Goal: Task Accomplishment & Management: Manage account settings

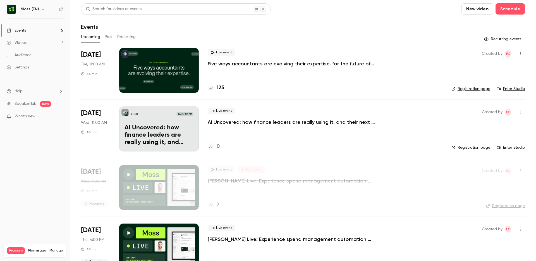
click at [220, 88] on h4 "125" at bounding box center [221, 88] width 8 height 8
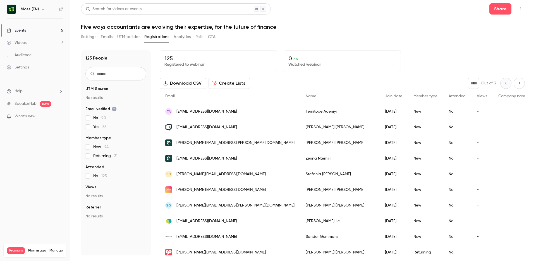
click at [106, 36] on button "Emails" at bounding box center [107, 36] width 12 height 9
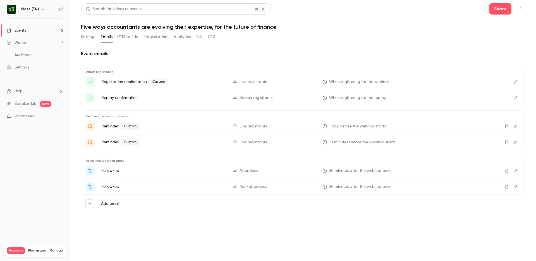
click at [516, 81] on icon "Edit" at bounding box center [515, 82] width 4 height 4
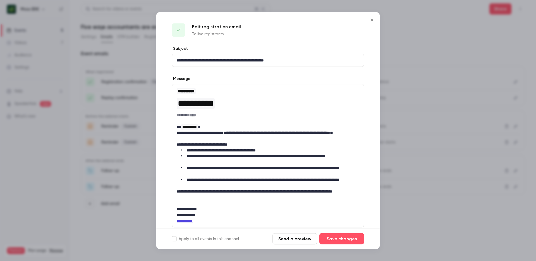
click at [371, 23] on button "Close" at bounding box center [371, 20] width 11 height 11
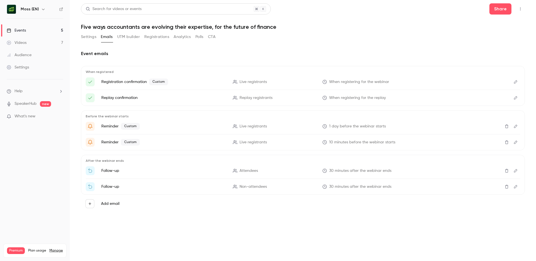
click at [91, 36] on button "Settings" at bounding box center [88, 36] width 15 height 9
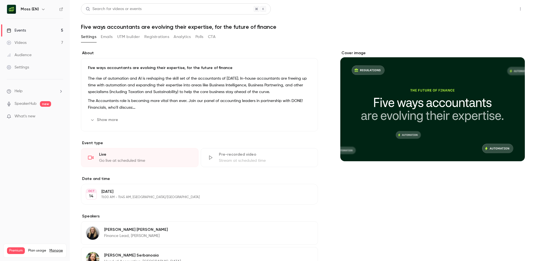
click at [504, 6] on button "Share" at bounding box center [500, 8] width 22 height 11
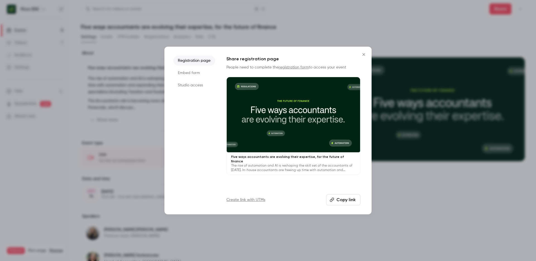
click at [342, 201] on button "Copy link" at bounding box center [343, 199] width 34 height 11
click at [476, 244] on div at bounding box center [268, 130] width 536 height 261
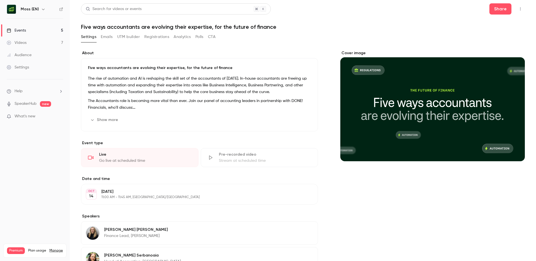
click at [107, 37] on button "Emails" at bounding box center [107, 36] width 12 height 9
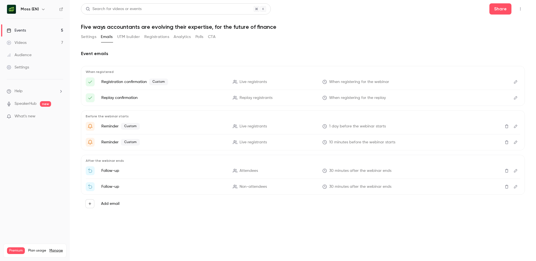
click at [160, 36] on button "Registrations" at bounding box center [156, 36] width 25 height 9
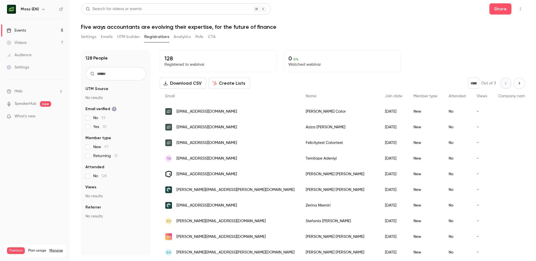
click at [310, 145] on div "Felicitytest Catortest" at bounding box center [339, 143] width 79 height 16
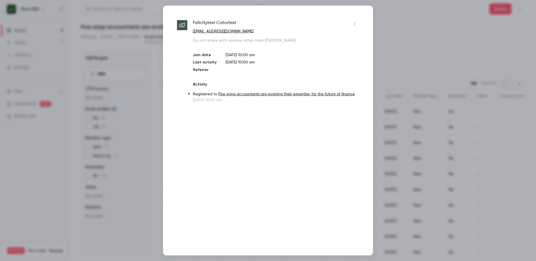
click at [355, 24] on icon "button" at bounding box center [354, 24] width 4 height 4
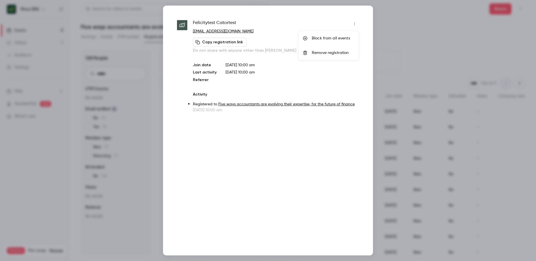
click at [339, 52] on div "Remove registration" at bounding box center [333, 53] width 42 height 6
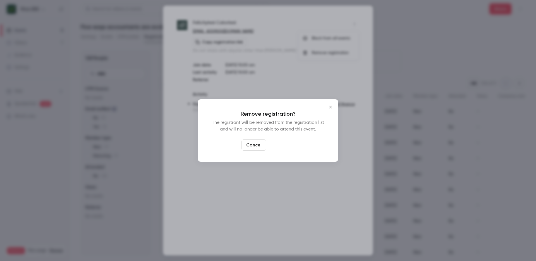
click at [285, 147] on button "Confirm" at bounding box center [281, 144] width 26 height 11
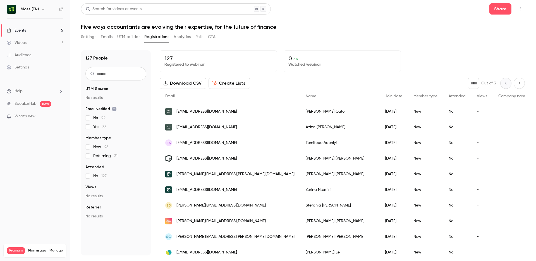
click at [121, 75] on input "text" at bounding box center [115, 73] width 61 height 13
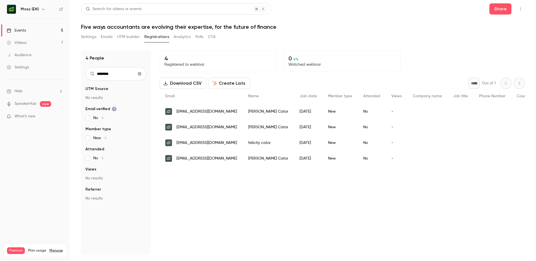
type input "********"
click at [212, 158] on span "[EMAIL_ADDRESS][DOMAIN_NAME]" at bounding box center [206, 158] width 61 height 6
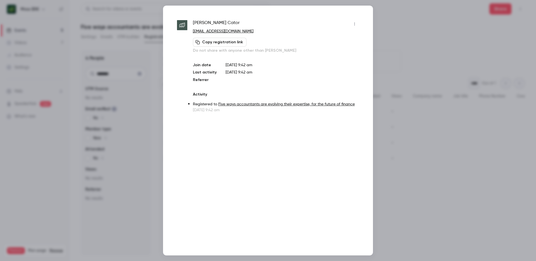
click at [354, 24] on icon "button" at bounding box center [354, 24] width 4 height 4
click at [332, 54] on div "Remove registration" at bounding box center [333, 53] width 42 height 6
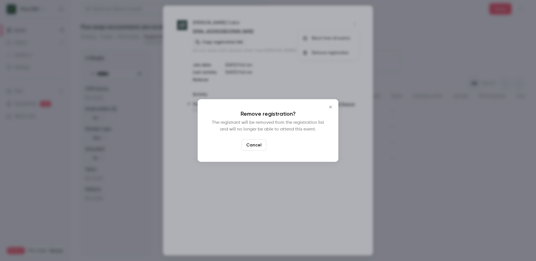
click at [290, 145] on button "Confirm" at bounding box center [281, 144] width 26 height 11
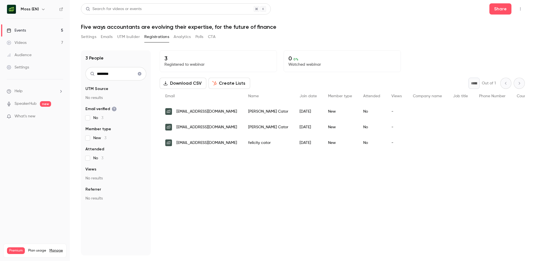
click at [212, 144] on span "[EMAIL_ADDRESS][DOMAIN_NAME]" at bounding box center [206, 143] width 61 height 6
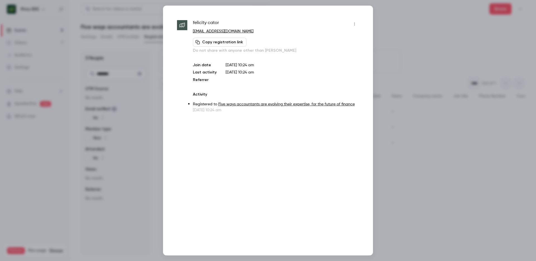
click at [356, 23] on icon "button" at bounding box center [354, 24] width 4 height 4
click at [341, 51] on div "Remove registration" at bounding box center [333, 53] width 42 height 6
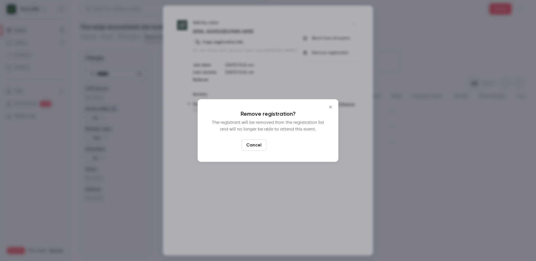
click at [285, 144] on button "Confirm" at bounding box center [281, 144] width 26 height 11
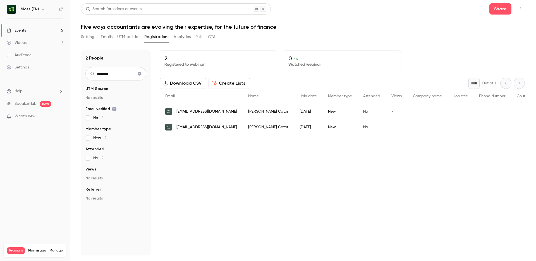
click at [208, 128] on span "[EMAIL_ADDRESS][DOMAIN_NAME]" at bounding box center [206, 127] width 61 height 6
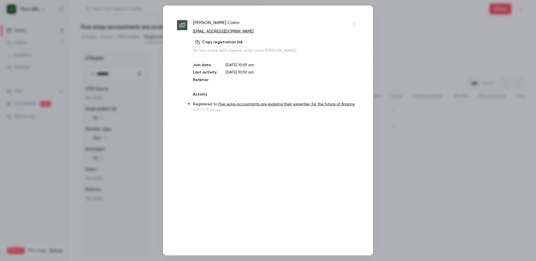
click at [354, 26] on icon "button" at bounding box center [354, 24] width 4 height 4
click at [334, 56] on li "Remove registration" at bounding box center [328, 52] width 60 height 15
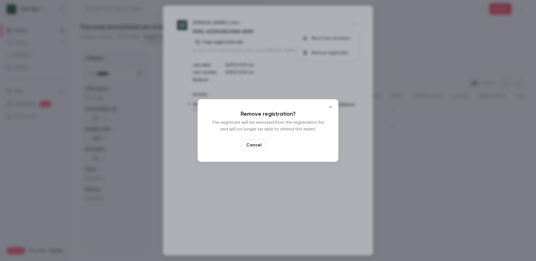
click at [280, 146] on button "Confirm" at bounding box center [281, 144] width 26 height 11
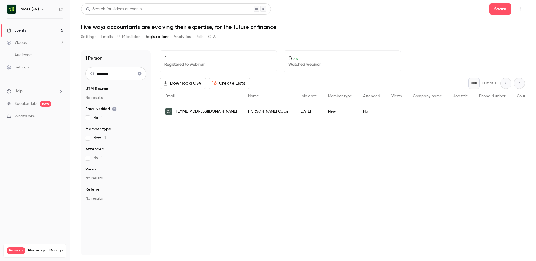
click at [140, 73] on icon "Clear search" at bounding box center [140, 74] width 4 height 4
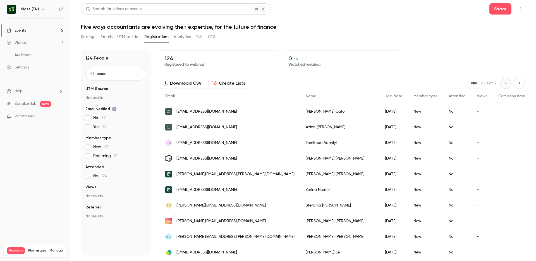
click at [119, 73] on input "text" at bounding box center [115, 73] width 61 height 13
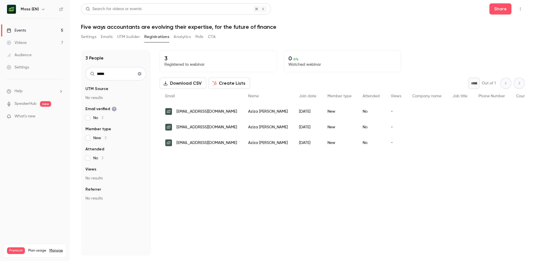
type input "*****"
click at [208, 142] on span "[EMAIL_ADDRESS][DOMAIN_NAME]" at bounding box center [206, 143] width 61 height 6
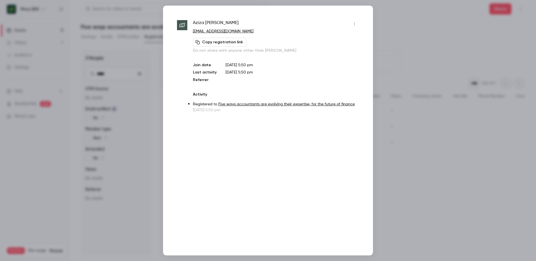
click at [355, 25] on icon "button" at bounding box center [354, 24] width 4 height 4
click at [333, 51] on div "Remove registration" at bounding box center [333, 53] width 42 height 6
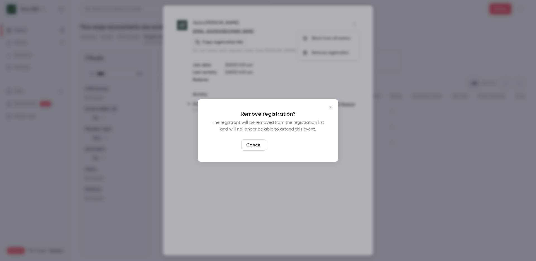
click at [282, 147] on button "Confirm" at bounding box center [281, 144] width 26 height 11
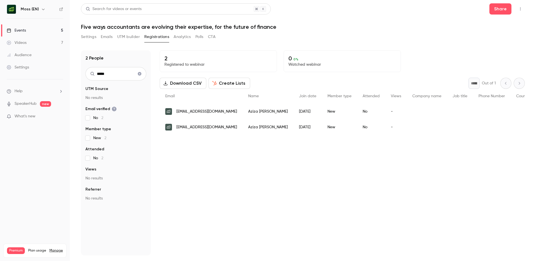
click at [222, 126] on span "[EMAIL_ADDRESS][DOMAIN_NAME]" at bounding box center [206, 127] width 61 height 6
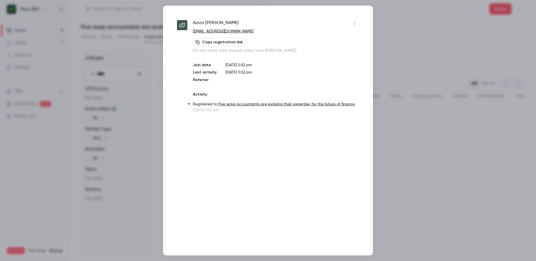
click at [354, 25] on icon "button" at bounding box center [354, 24] width 4 height 4
click at [331, 54] on div "Remove registration" at bounding box center [333, 53] width 42 height 6
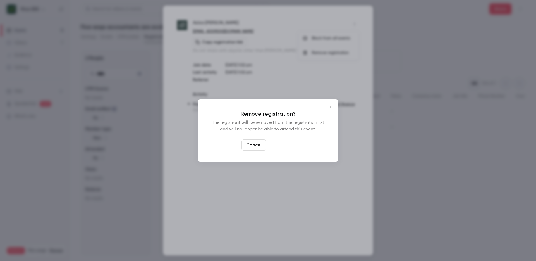
click at [282, 143] on button "Confirm" at bounding box center [281, 144] width 26 height 11
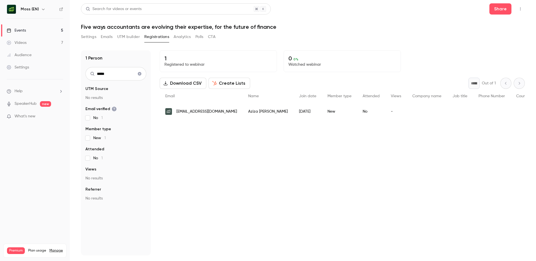
click at [139, 74] on icon "Clear search" at bounding box center [140, 74] width 4 height 4
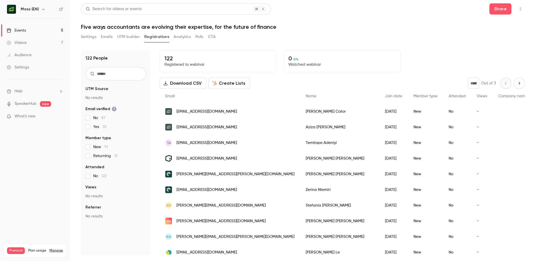
click at [119, 75] on input "text" at bounding box center [115, 73] width 61 height 13
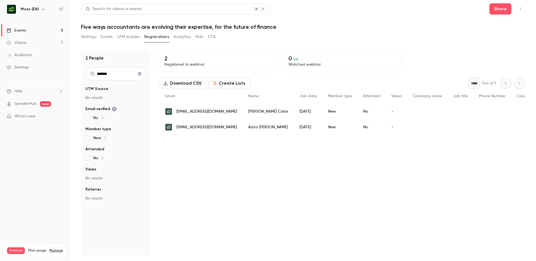
type input "*******"
click at [140, 74] on icon "Clear search" at bounding box center [140, 74] width 4 height 4
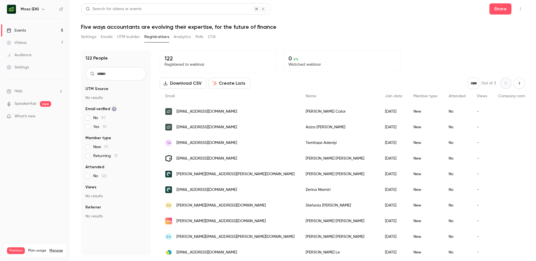
click at [41, 10] on icon "button" at bounding box center [43, 9] width 4 height 4
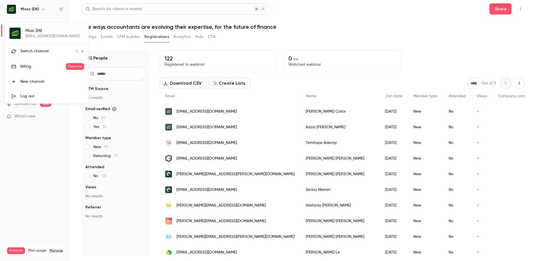
click at [34, 49] on span "Switch channel" at bounding box center [34, 51] width 28 height 6
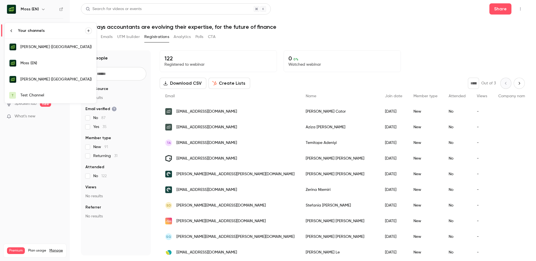
click at [33, 46] on div "[PERSON_NAME] ([GEOGRAPHIC_DATA])" at bounding box center [55, 47] width 71 height 6
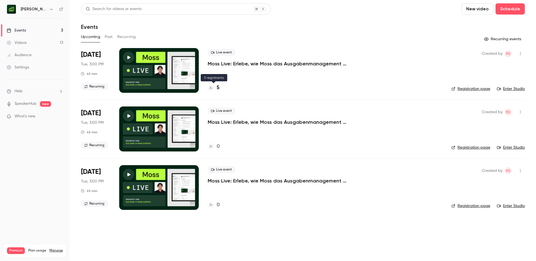
click at [217, 88] on h4 "5" at bounding box center [218, 88] width 3 height 8
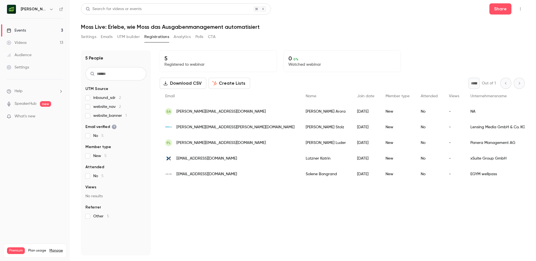
click at [35, 8] on h6 "[PERSON_NAME] ([GEOGRAPHIC_DATA])" at bounding box center [34, 9] width 26 height 6
click at [50, 10] on icon "button" at bounding box center [51, 9] width 3 height 1
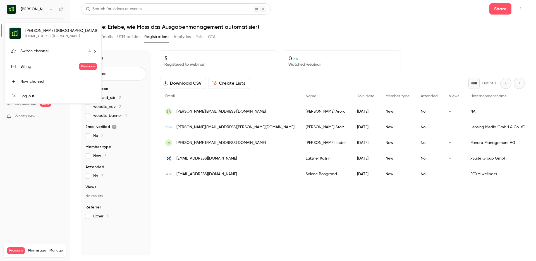
click at [38, 49] on span "Switch channel" at bounding box center [34, 51] width 28 height 6
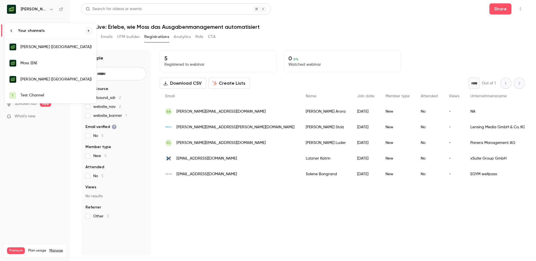
click at [37, 64] on div "Moss (EN)" at bounding box center [55, 63] width 71 height 6
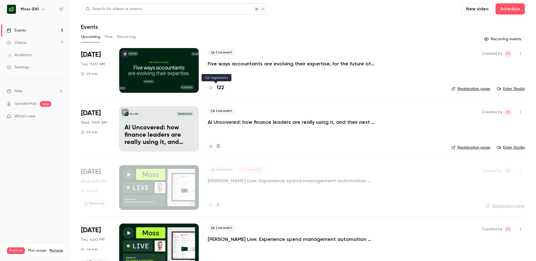
click at [221, 87] on h4 "122" at bounding box center [221, 88] width 8 height 8
